Goal: Navigation & Orientation: Find specific page/section

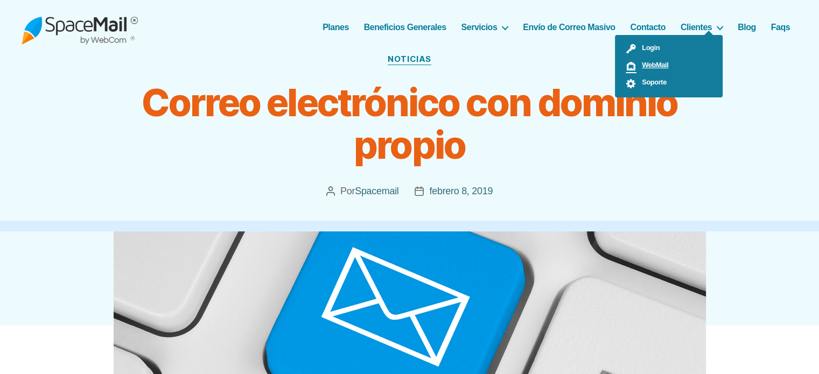
click at [657, 64] on span "WebMail" at bounding box center [653, 65] width 32 height 8
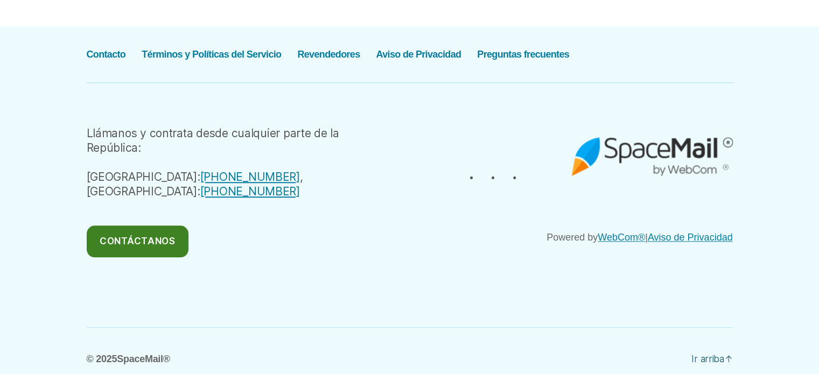
scroll to position [1197, 0]
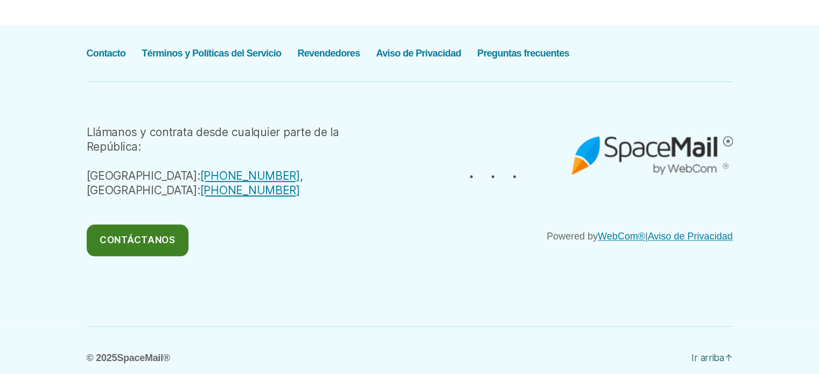
click at [171, 226] on link "Contáctanos" at bounding box center [138, 241] width 102 height 32
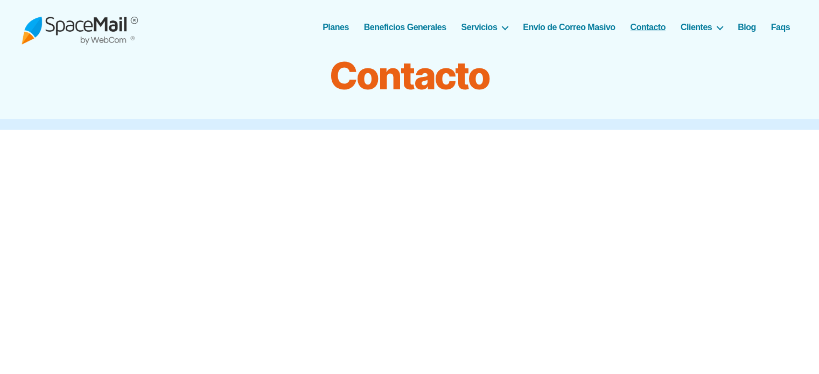
click at [509, 27] on ul "Planes Beneficios Generales Servicios Google Workspace™ Email Archiving Envío d…" at bounding box center [556, 25] width 483 height 15
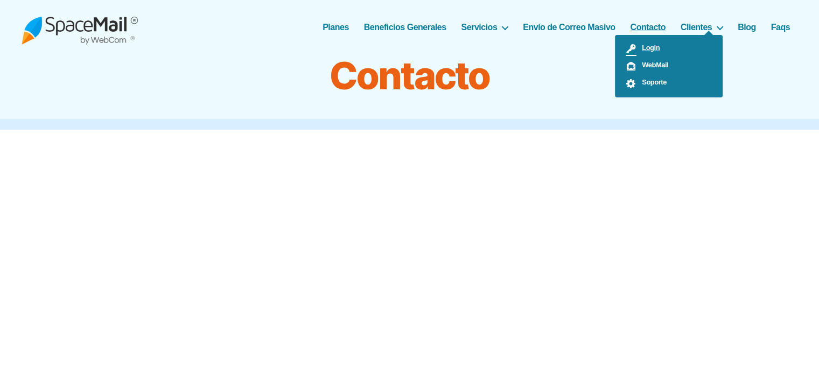
click at [649, 49] on span "Login" at bounding box center [648, 48] width 23 height 8
click at [650, 65] on span "WebMail" at bounding box center [653, 65] width 32 height 8
click at [665, 83] on span "Soporte" at bounding box center [652, 82] width 30 height 8
